Goal: Task Accomplishment & Management: Use online tool/utility

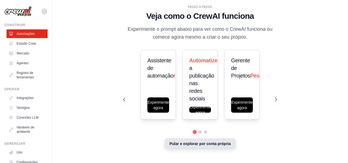
click at [200, 148] on button "Pular e explorar por conta própria" at bounding box center [200, 143] width 71 height 10
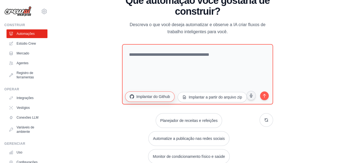
click at [152, 98] on font "Implantar do Github" at bounding box center [153, 96] width 34 height 4
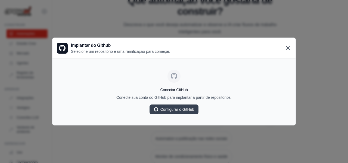
click at [291, 48] on icon at bounding box center [287, 48] width 7 height 7
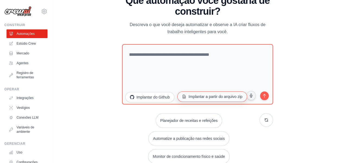
click at [197, 94] on button "Implantar a partir do arquivo zip" at bounding box center [212, 96] width 70 height 10
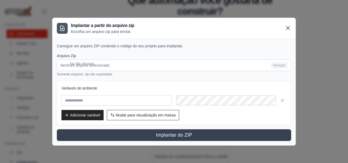
click at [287, 29] on icon at bounding box center [287, 27] width 3 height 3
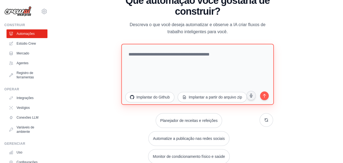
click at [186, 69] on textarea at bounding box center [197, 73] width 153 height 61
click at [155, 74] on textarea at bounding box center [197, 73] width 153 height 61
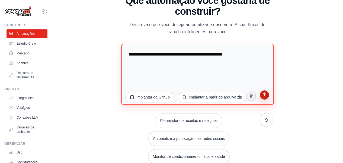
type textarea "**********"
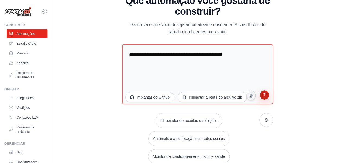
click at [267, 96] on icon "submit" at bounding box center [264, 94] width 5 height 5
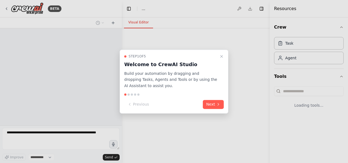
select select "****"
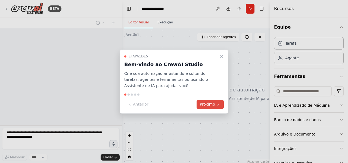
click at [209, 106] on font "Próximo" at bounding box center [207, 104] width 15 height 4
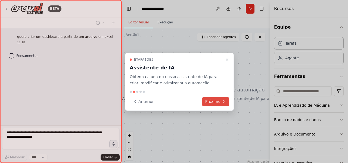
click at [212, 100] on font "Próximo" at bounding box center [212, 101] width 15 height 4
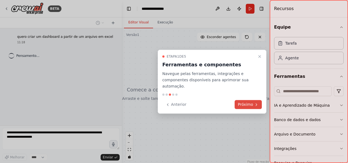
click at [236, 102] on button "Próximo" at bounding box center [247, 104] width 27 height 9
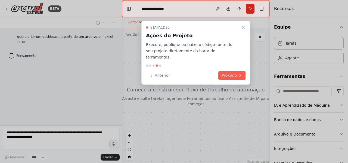
click at [231, 73] on font "Próximo" at bounding box center [228, 75] width 15 height 4
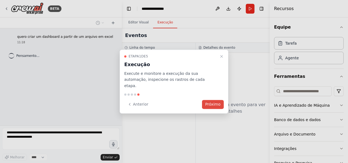
click at [215, 102] on font "Próximo" at bounding box center [212, 104] width 15 height 4
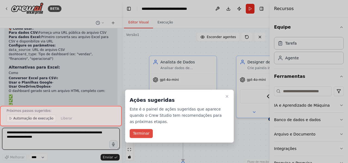
scroll to position [840, 0]
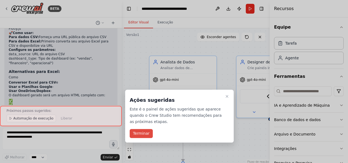
click at [144, 133] on font "Terminar" at bounding box center [141, 133] width 17 height 4
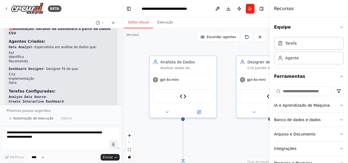
scroll to position [819, 0]
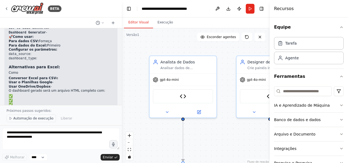
click at [34, 118] on font "Automação de execução" at bounding box center [33, 118] width 40 height 4
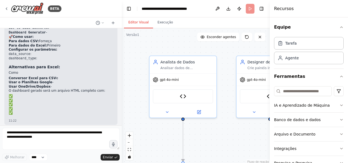
scroll to position [799, 0]
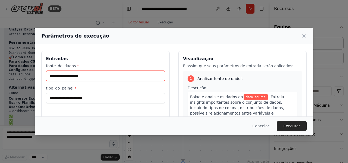
click at [96, 74] on input "fonte_de_dados *" at bounding box center [105, 76] width 119 height 10
click at [78, 77] on input "fonte_de_dados *" at bounding box center [105, 76] width 119 height 10
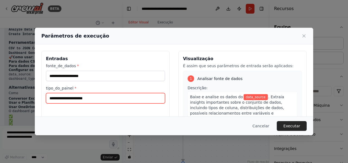
click at [78, 97] on input "tipo_do_painel *" at bounding box center [105, 98] width 119 height 10
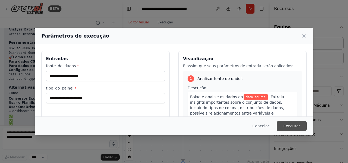
click at [297, 125] on font "Executar" at bounding box center [291, 126] width 17 height 4
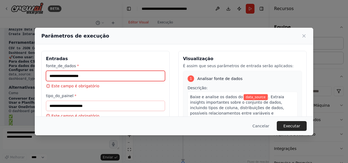
click at [69, 76] on input "fonte_de_dados *" at bounding box center [105, 76] width 119 height 10
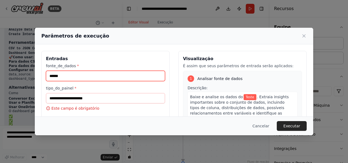
type input "*****"
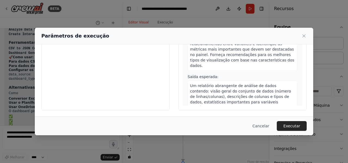
scroll to position [0, 0]
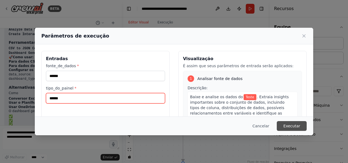
type input "******"
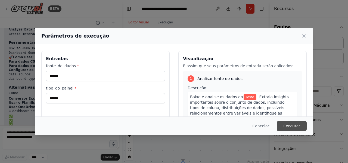
click at [290, 124] on font "Executar" at bounding box center [291, 126] width 17 height 4
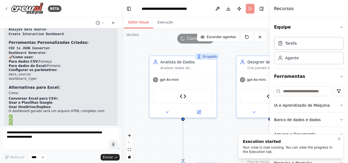
click at [256, 151] on div "Your crew is now running. You can view the progress in the Execution tab." at bounding box center [289, 149] width 94 height 9
click at [263, 9] on button "Alternar barra lateral direita" at bounding box center [261, 9] width 8 height 8
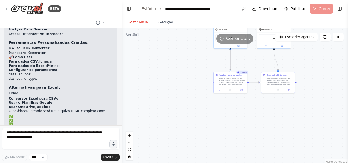
drag, startPoint x: 211, startPoint y: 134, endPoint x: 212, endPoint y: 57, distance: 77.4
click at [212, 57] on div ".deletable-edge-delete-btn { width: 20px; height: 20px; border: 0px solid #ffff…" at bounding box center [235, 96] width 226 height 136
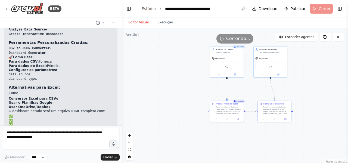
drag, startPoint x: 195, startPoint y: 80, endPoint x: 191, endPoint y: 108, distance: 28.2
click at [191, 108] on div ".deletable-edge-delete-btn { width: 20px; height: 20px; border: 0px solid #ffff…" at bounding box center [235, 96] width 226 height 136
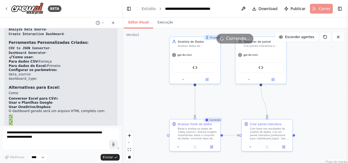
drag, startPoint x: 201, startPoint y: 86, endPoint x: 156, endPoint y: 105, distance: 49.1
click at [156, 105] on div ".deletable-edge-delete-btn { width: 20px; height: 20px; border: 0px solid #ffff…" at bounding box center [235, 96] width 226 height 136
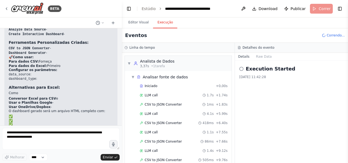
click at [163, 25] on button "Execução" at bounding box center [165, 22] width 24 height 11
